Goal: Transaction & Acquisition: Purchase product/service

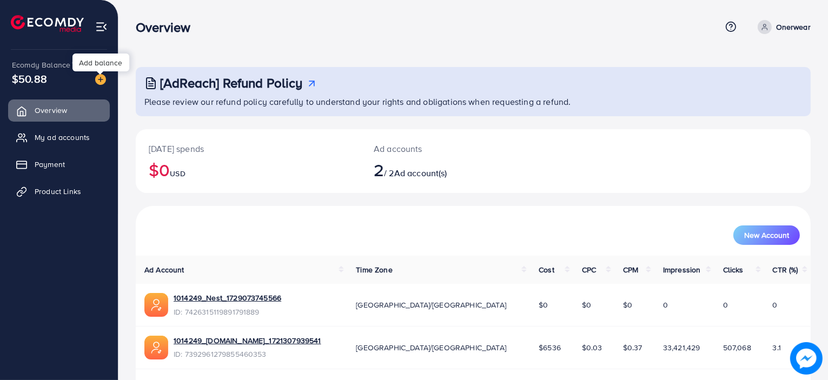
click at [101, 80] on img at bounding box center [100, 79] width 11 height 11
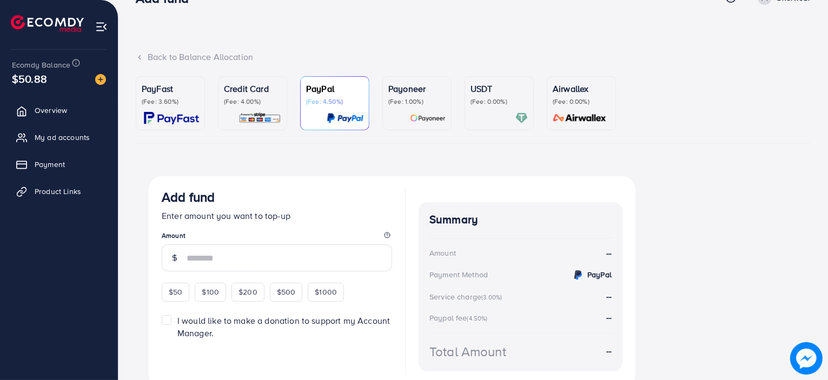
scroll to position [75, 0]
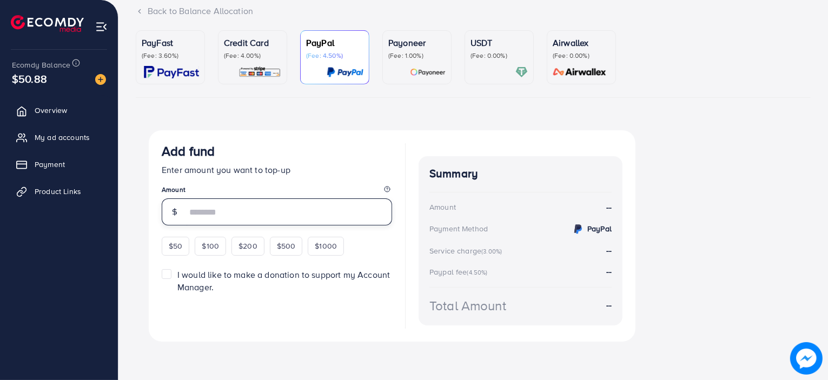
click at [249, 210] on input "number" at bounding box center [290, 212] width 206 height 27
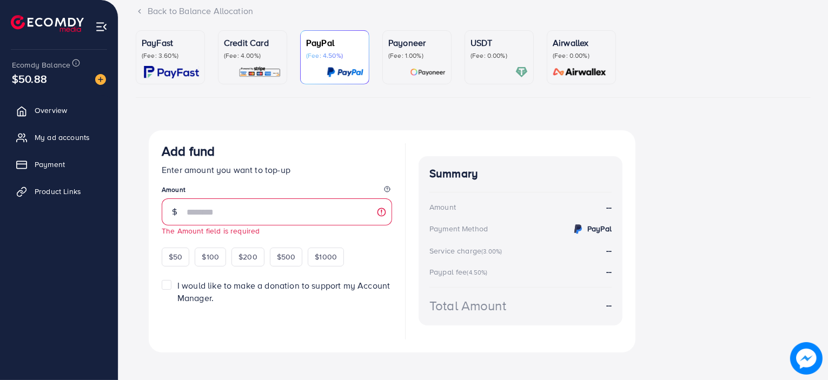
click at [62, 70] on span "Ecomdy Balance" at bounding box center [41, 65] width 58 height 11
click at [104, 80] on img at bounding box center [100, 79] width 11 height 11
click at [100, 81] on img at bounding box center [100, 79] width 11 height 11
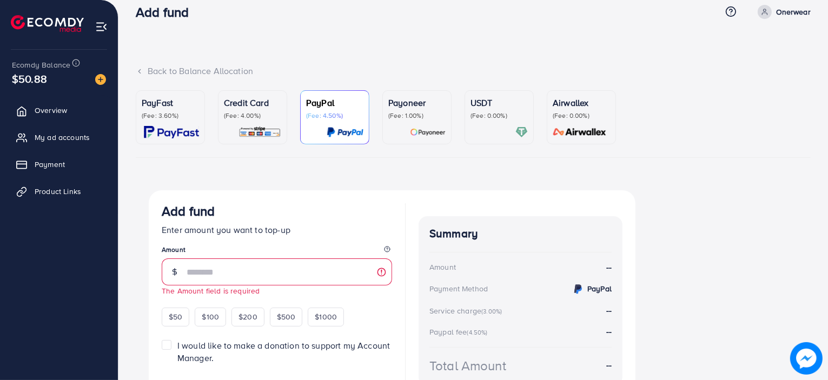
scroll to position [0, 0]
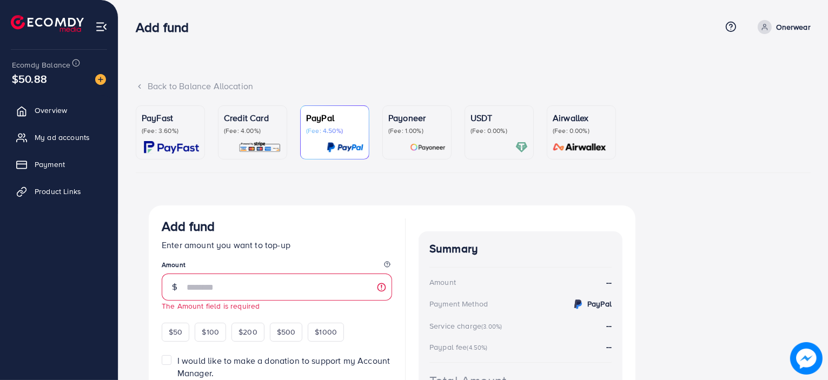
click at [30, 83] on span "$50.88" at bounding box center [29, 79] width 35 height 16
click at [45, 167] on span "Payment" at bounding box center [50, 164] width 30 height 11
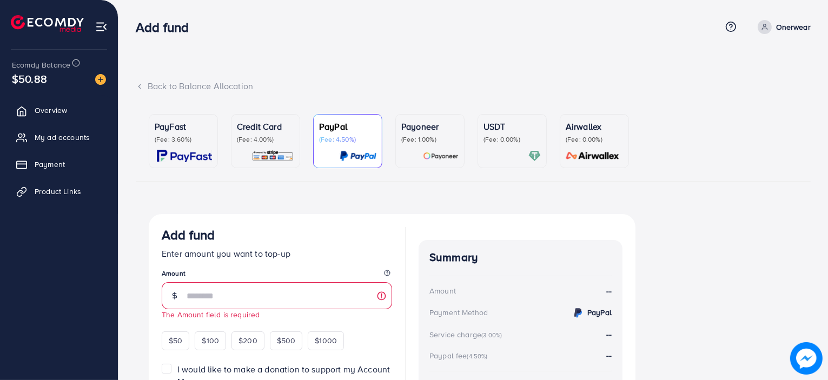
click at [63, 164] on span "Payment" at bounding box center [50, 164] width 30 height 11
click at [50, 166] on span "Payment" at bounding box center [50, 164] width 30 height 11
click at [50, 161] on span "Payment" at bounding box center [50, 164] width 30 height 11
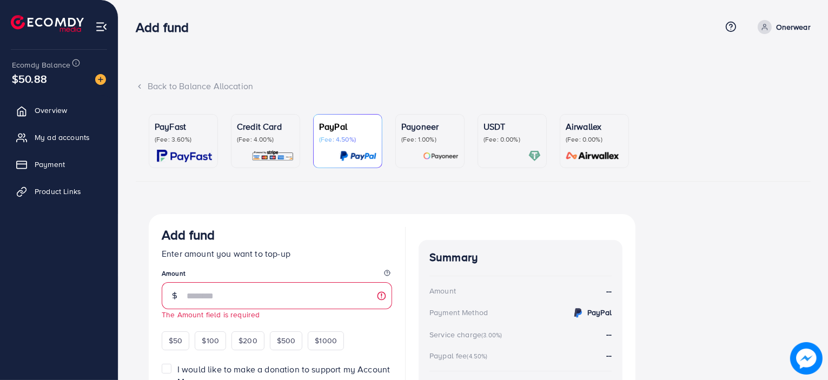
click at [65, 100] on link "Overview" at bounding box center [59, 111] width 102 height 22
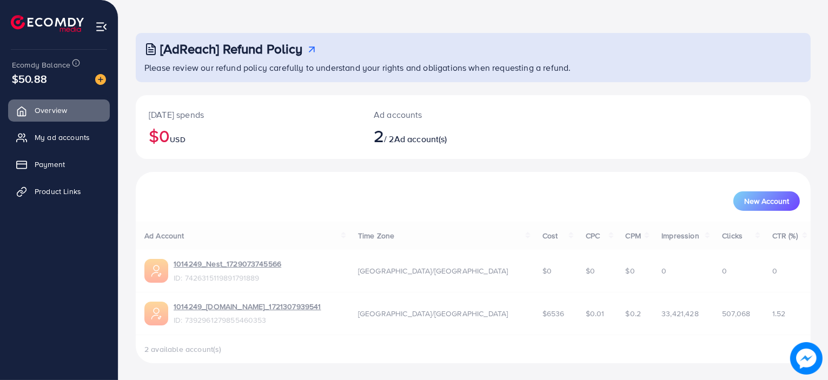
scroll to position [32, 0]
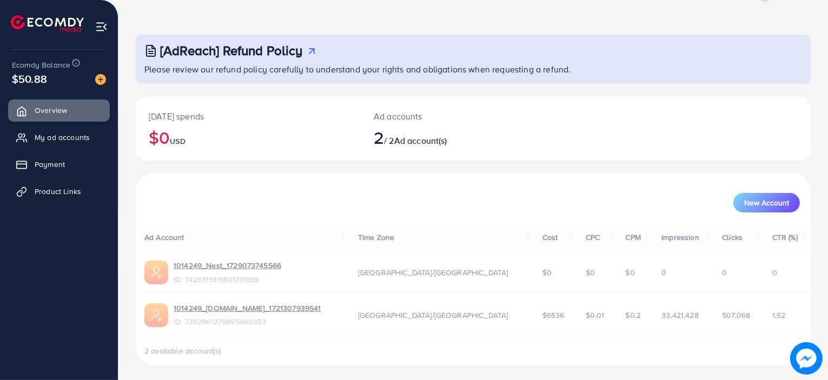
click at [100, 23] on img at bounding box center [101, 27] width 12 height 12
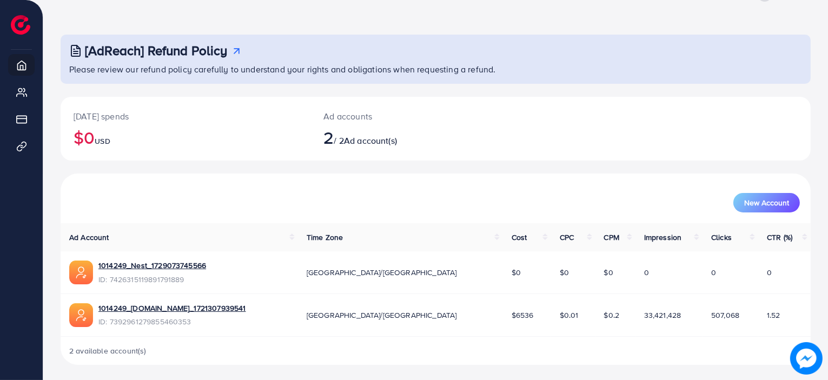
scroll to position [34, 0]
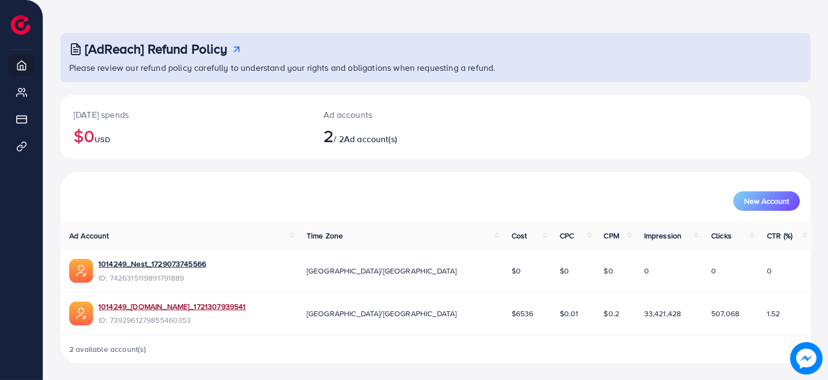
click at [217, 302] on link "1014249_[DOMAIN_NAME]_1721307939541" at bounding box center [172, 306] width 148 height 11
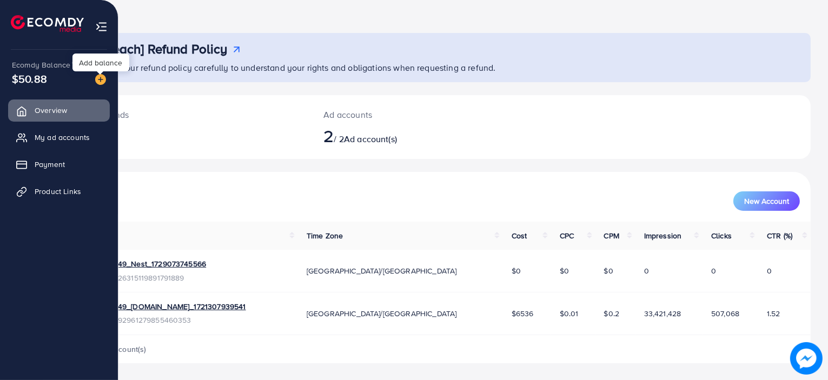
click at [102, 79] on img at bounding box center [100, 79] width 11 height 11
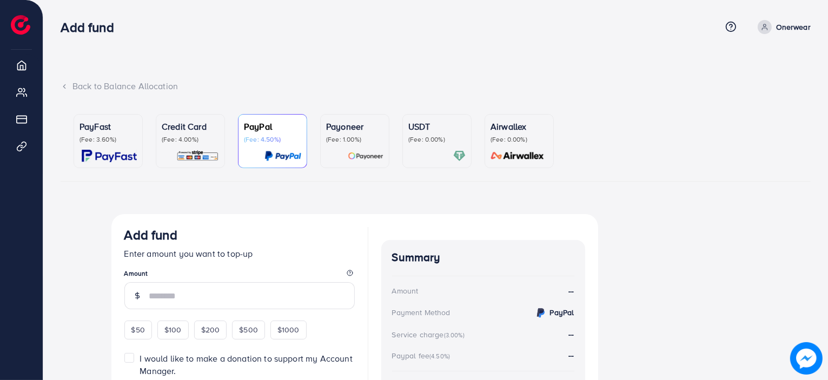
click at [366, 110] on ul "PayFast (Fee: 3.60%) Credit Card (Fee: 4.00%) PayPal (Fee: 4.50%) Payoneer (Fee…" at bounding box center [436, 143] width 750 height 76
click at [352, 135] on p "(Fee: 1.00%)" at bounding box center [354, 139] width 57 height 9
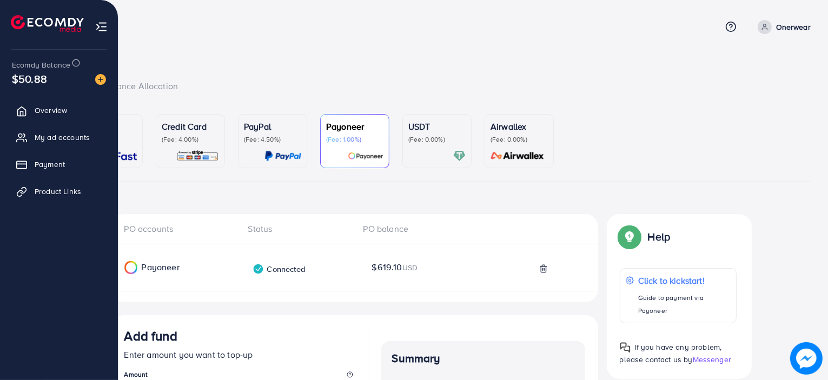
click at [23, 119] on link "Overview" at bounding box center [59, 111] width 102 height 22
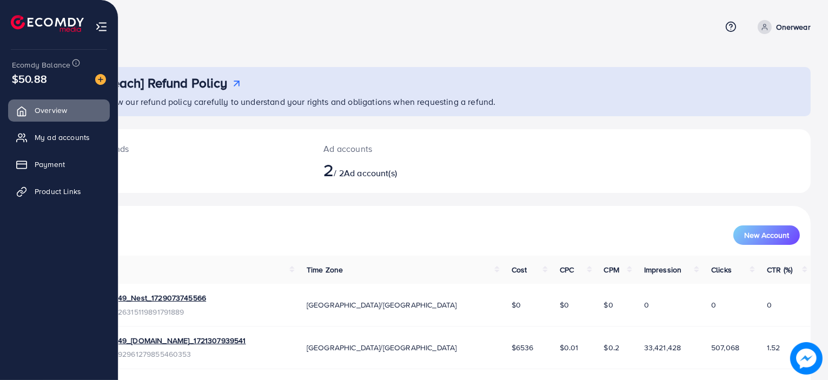
click at [58, 163] on span "Payment" at bounding box center [50, 164] width 30 height 11
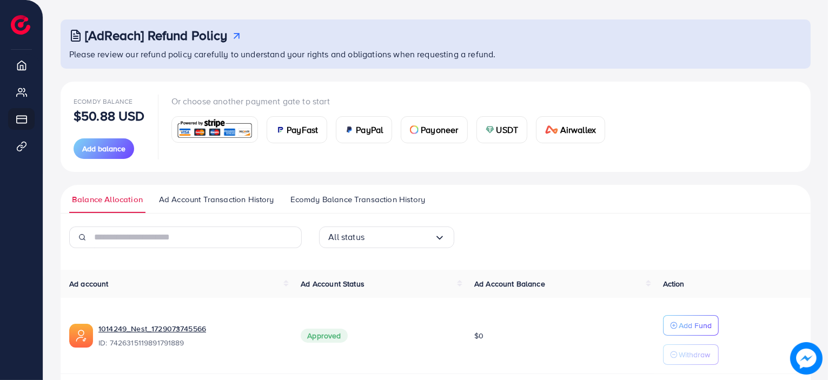
scroll to position [30, 0]
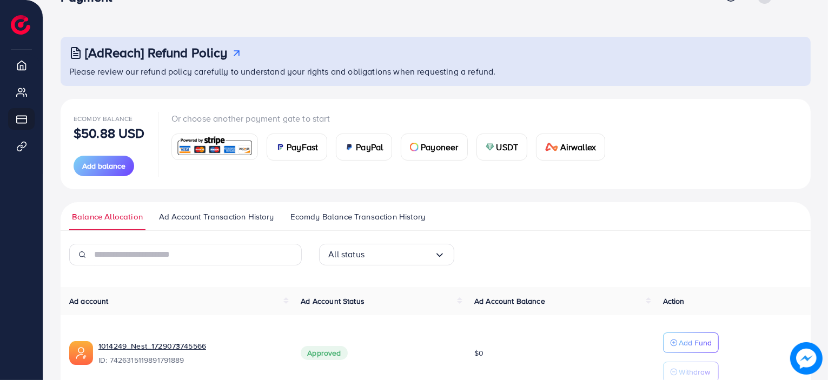
click at [249, 216] on span "Ad Account Transaction History" at bounding box center [216, 217] width 115 height 12
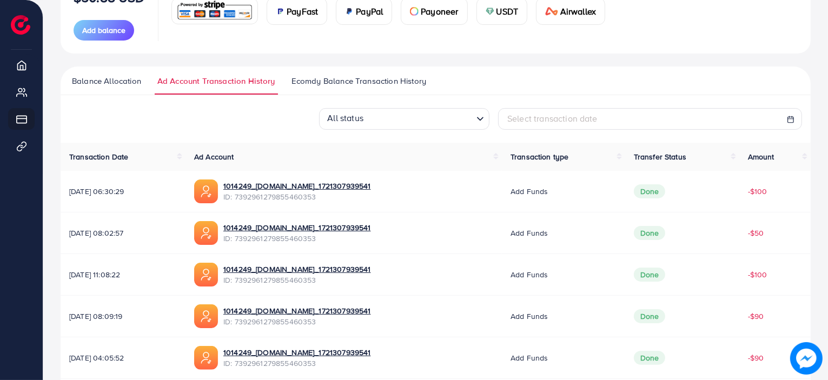
scroll to position [166, 0]
click at [99, 79] on span "Balance Allocation" at bounding box center [106, 82] width 69 height 12
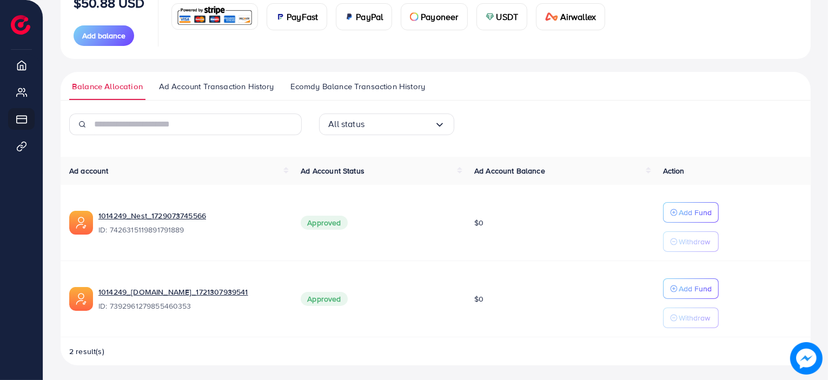
scroll to position [160, 0]
click at [707, 291] on p "Add Fund" at bounding box center [695, 289] width 33 height 13
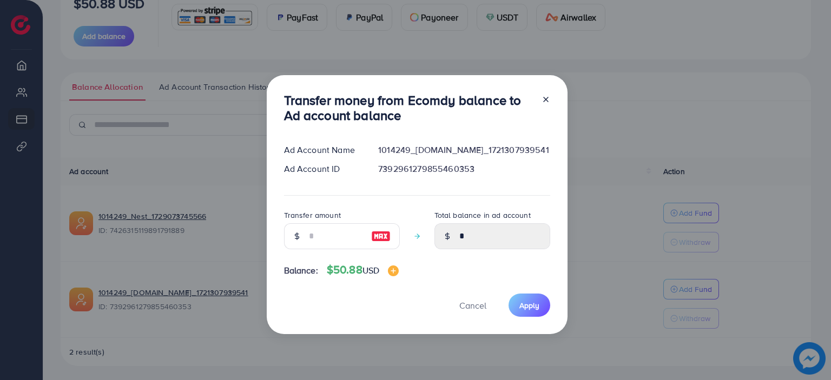
click at [454, 230] on div at bounding box center [446, 236] width 25 height 26
drag, startPoint x: 459, startPoint y: 233, endPoint x: 353, endPoint y: 234, distance: 106.0
click at [353, 234] on input "number" at bounding box center [336, 236] width 54 height 26
type input "**"
type input "*****"
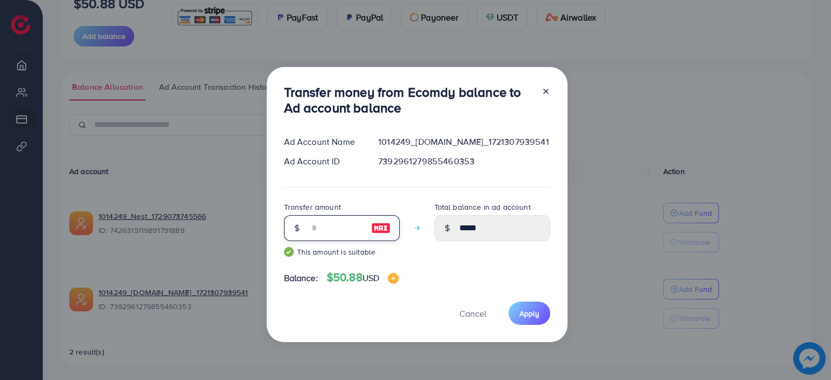
type input "**"
click at [409, 185] on div "Ad Account Name 1014249_[DOMAIN_NAME]_1721307939541 Ad Account ID 7392961279855…" at bounding box center [417, 161] width 266 height 51
click at [537, 305] on button "Apply" at bounding box center [530, 313] width 42 height 23
